Goal: Task Accomplishment & Management: Manage account settings

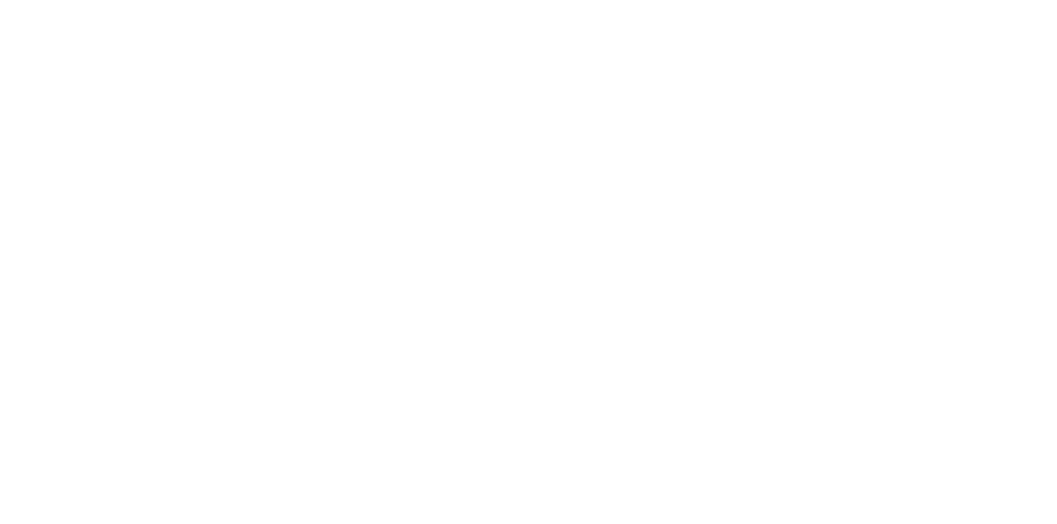
type input "**********"
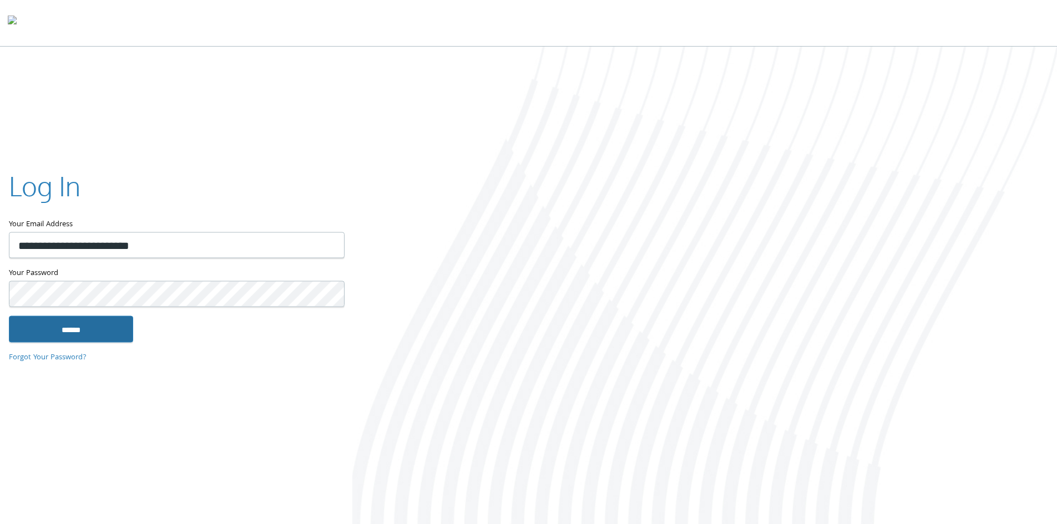
click at [94, 336] on input "******" at bounding box center [71, 329] width 124 height 27
type input "**********"
click at [102, 321] on input "******" at bounding box center [71, 329] width 124 height 27
